Goal: Task Accomplishment & Management: Use online tool/utility

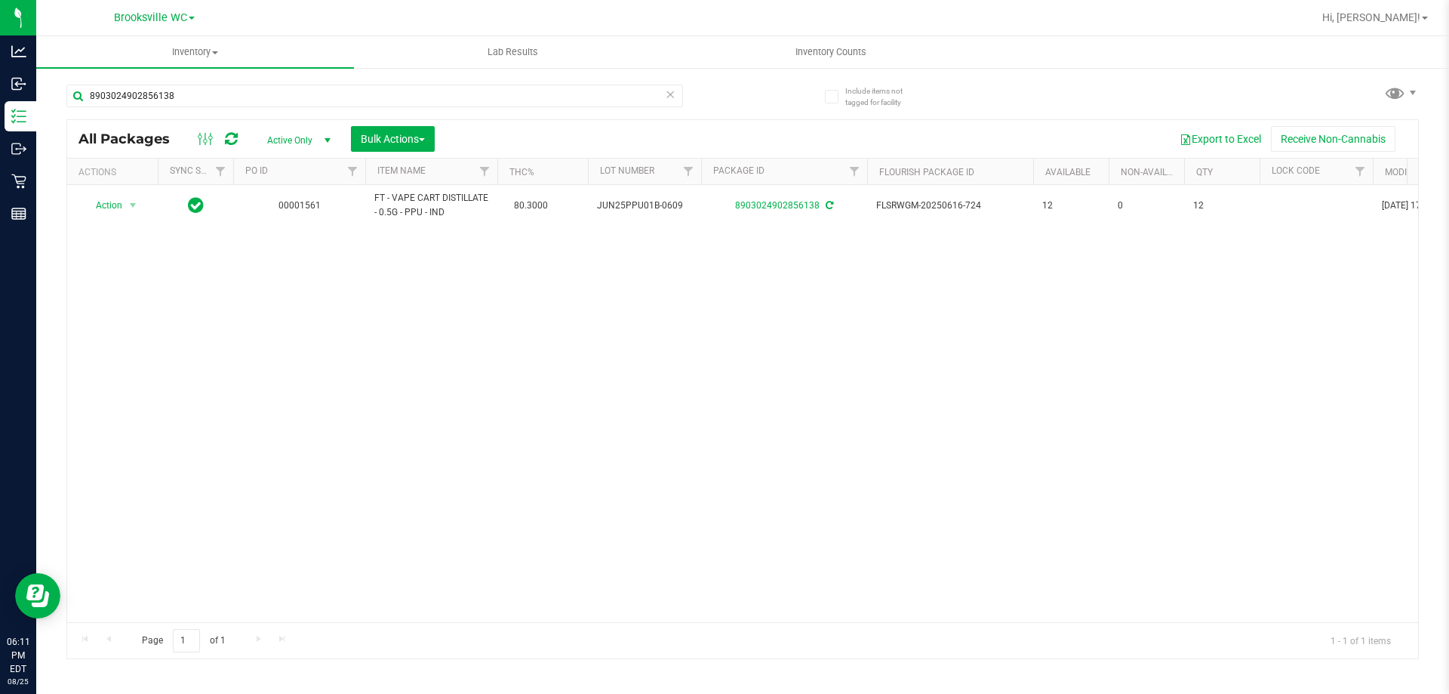
click at [674, 98] on icon at bounding box center [670, 94] width 11 height 18
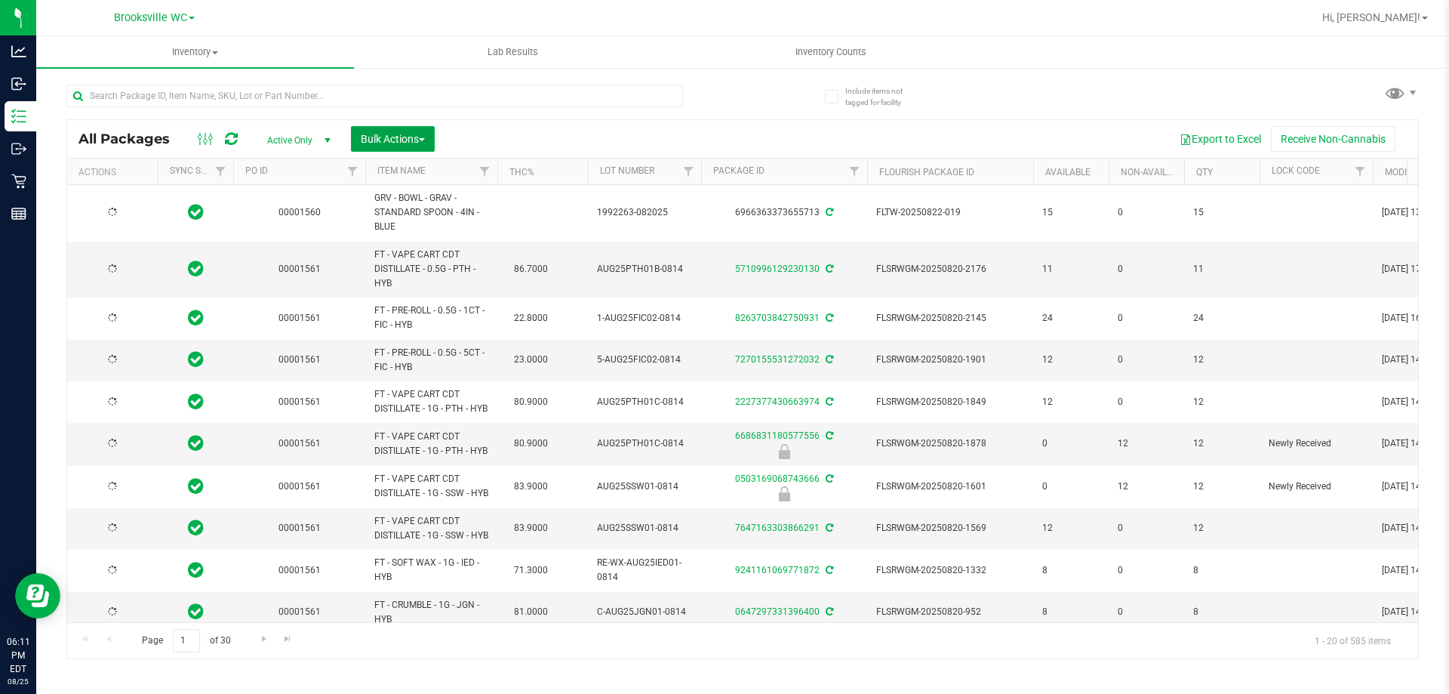
click at [390, 142] on span "Bulk Actions" at bounding box center [393, 139] width 64 height 12
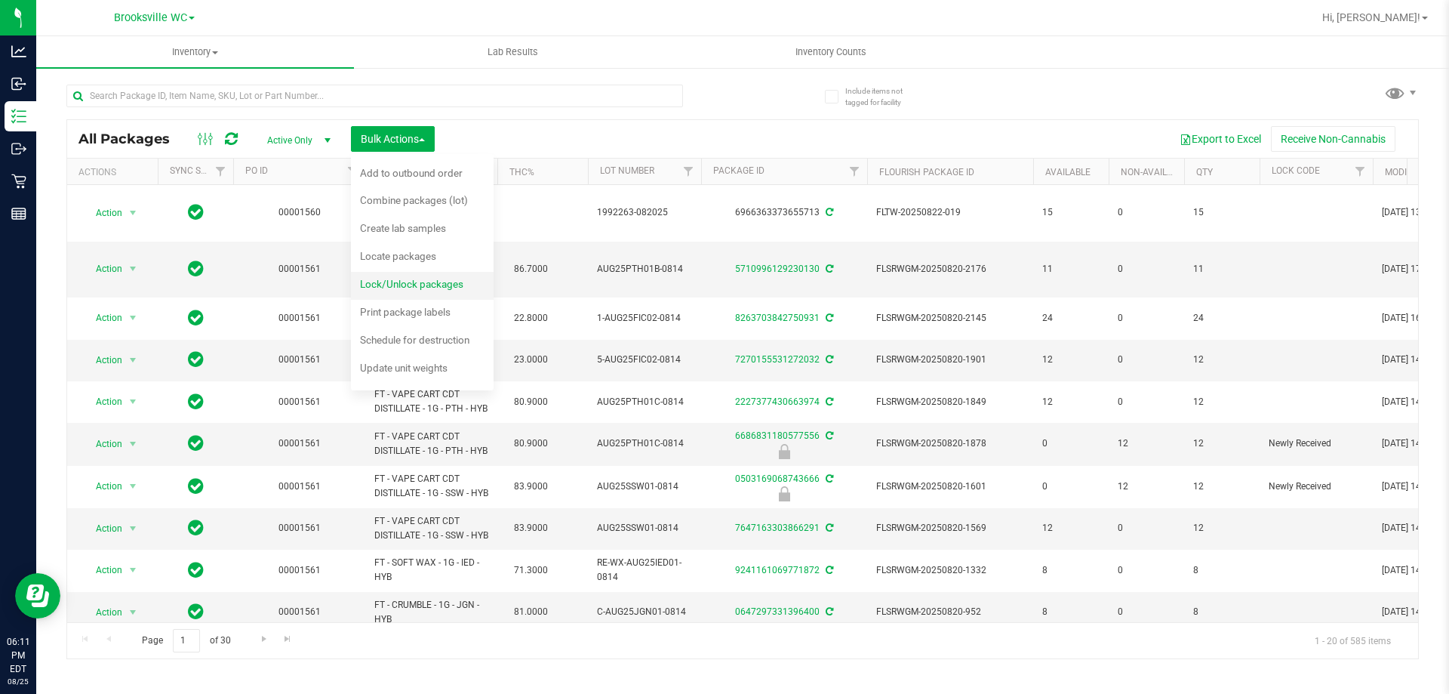
click at [398, 284] on span "Lock/Unlock packages" at bounding box center [411, 284] width 103 height 12
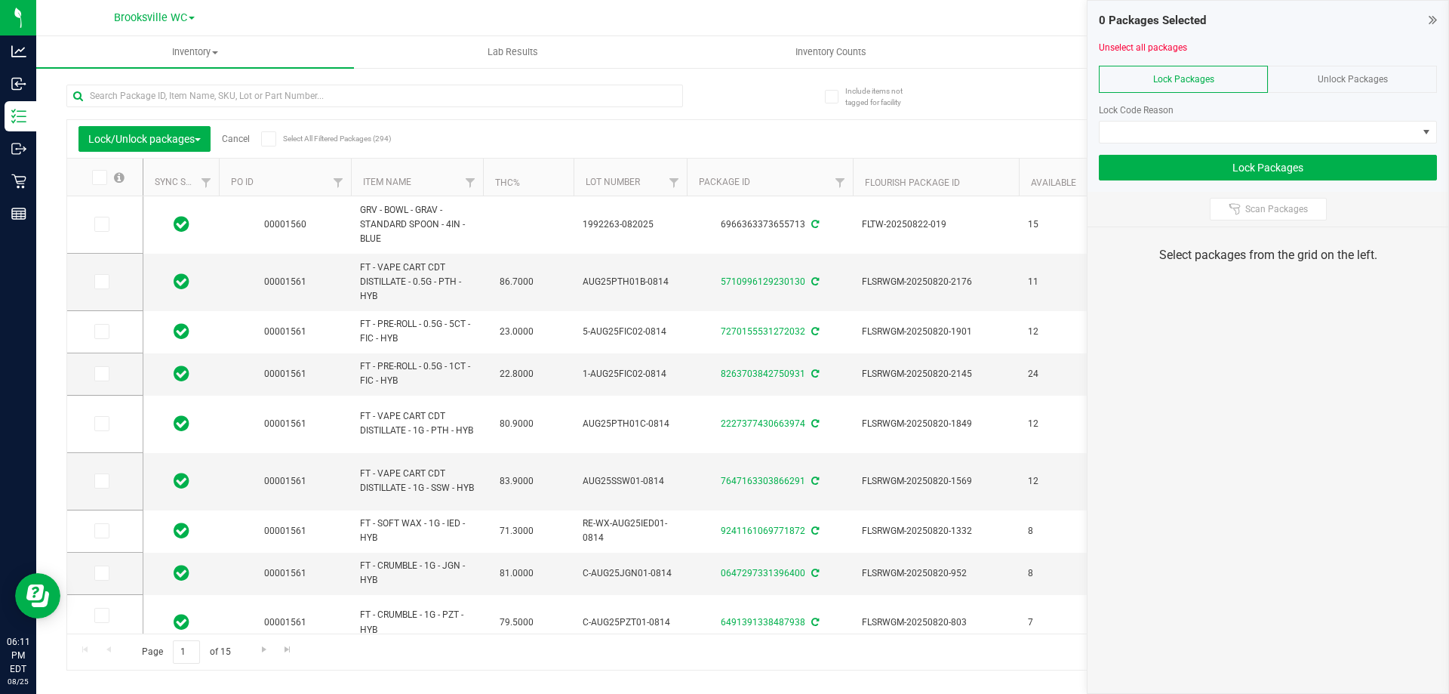
click at [1292, 77] on div "Unlock Packages" at bounding box center [1352, 79] width 169 height 27
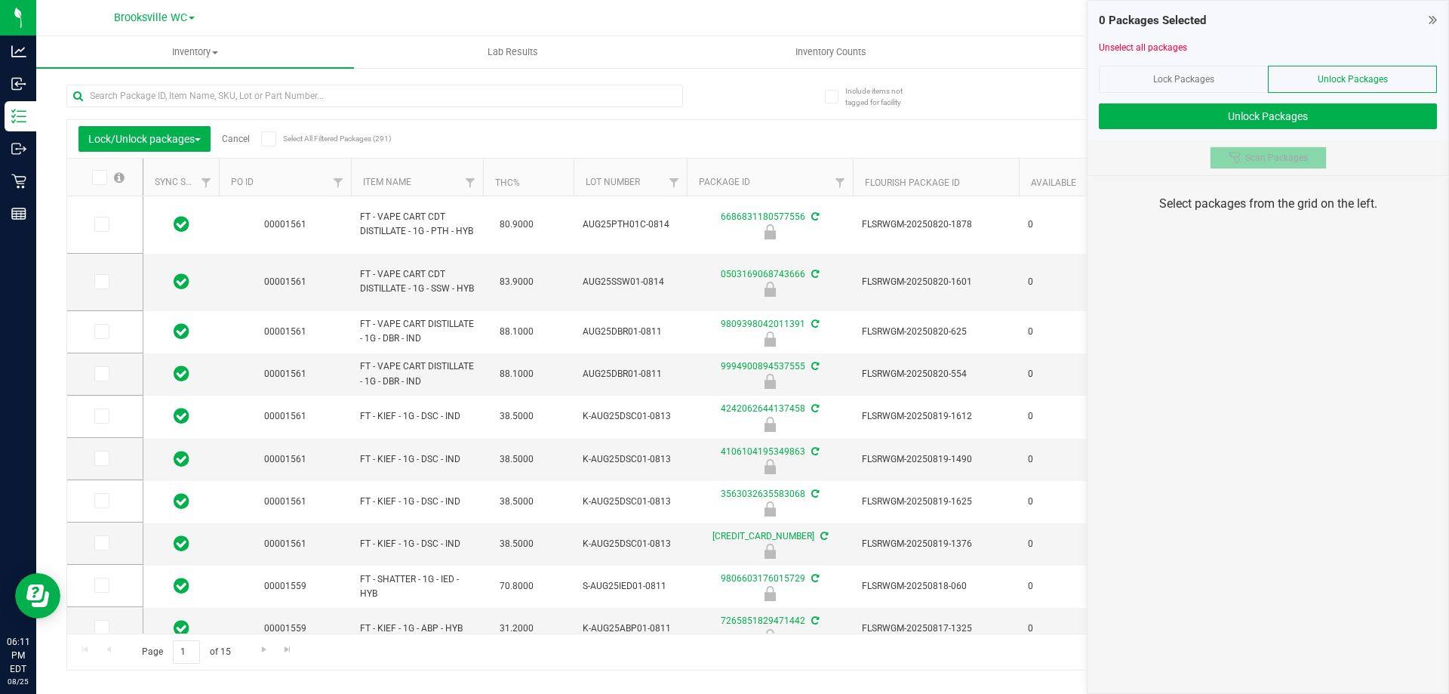
click at [1269, 152] on span "Scan Packages" at bounding box center [1276, 158] width 63 height 12
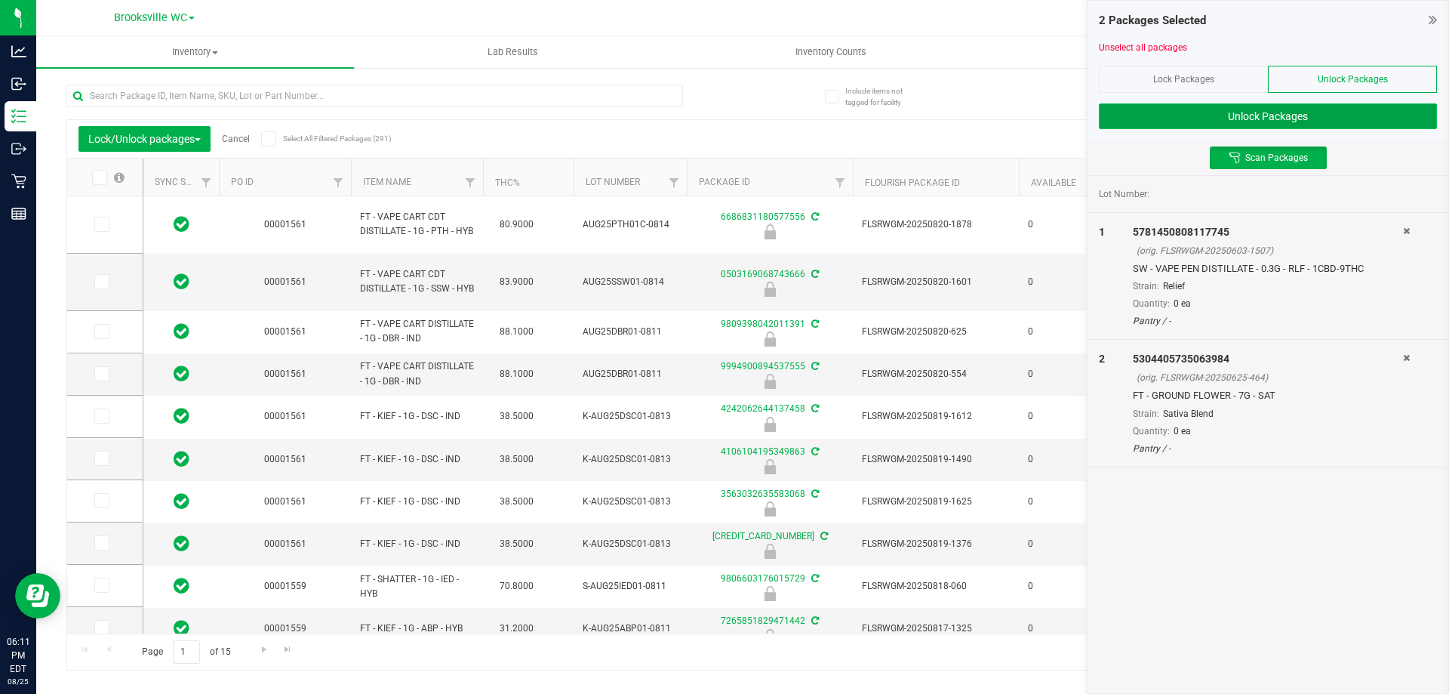
click at [1264, 109] on button "Unlock Packages" at bounding box center [1268, 116] width 338 height 26
